Goal: Task Accomplishment & Management: Use online tool/utility

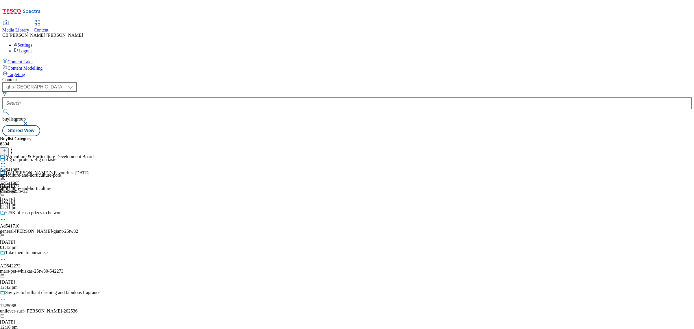
select select "ghs-[GEOGRAPHIC_DATA]"
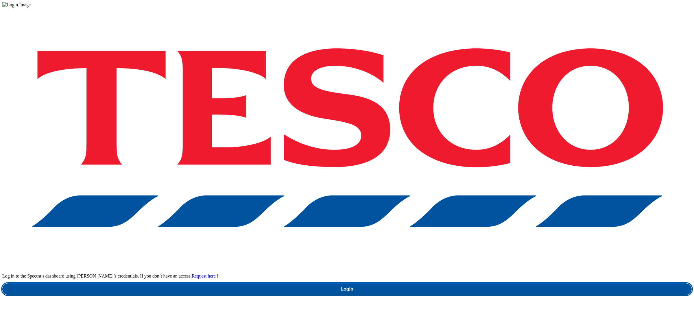
click at [561, 283] on link "Login" at bounding box center [346, 289] width 689 height 12
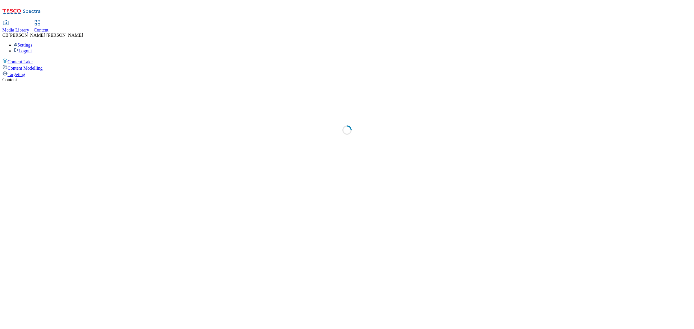
select select "ghs-uk"
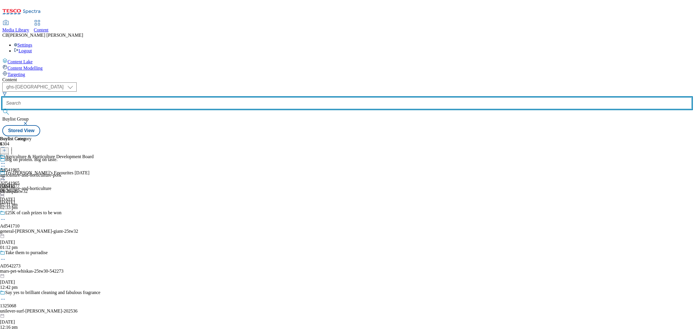
click at [128, 97] on input "text" at bounding box center [346, 103] width 689 height 12
paste input "sc-johnson-method-25tw30"
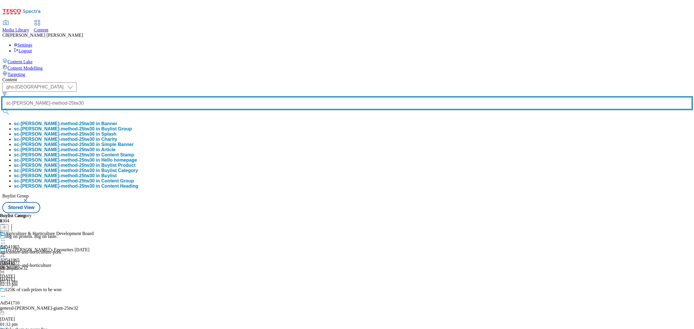
scroll to position [0, 9]
type input "sc-johnson-method-25tw30"
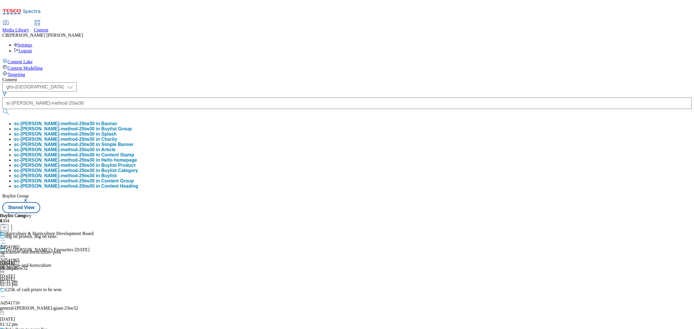
click at [132, 126] on button "sc-johnson-method-25tw30 in Buylist Group" at bounding box center [73, 128] width 118 height 5
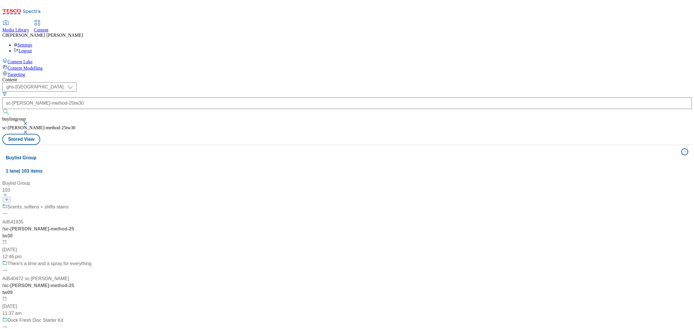
click at [97, 203] on div "Scents, softens + shifts stains" at bounding box center [49, 210] width 95 height 15
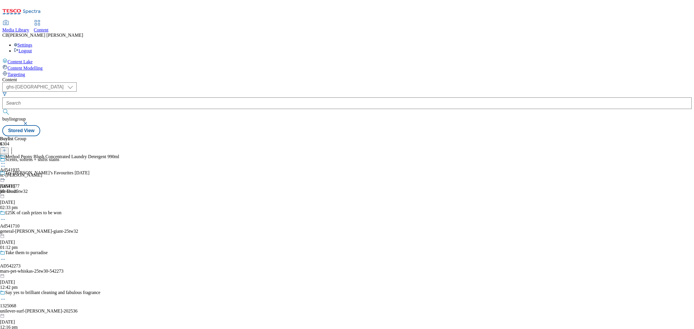
click at [6, 160] on icon at bounding box center [3, 163] width 6 height 6
click at [36, 227] on span "Un-publish" at bounding box center [27, 229] width 18 height 4
